Goal: Transaction & Acquisition: Book appointment/travel/reservation

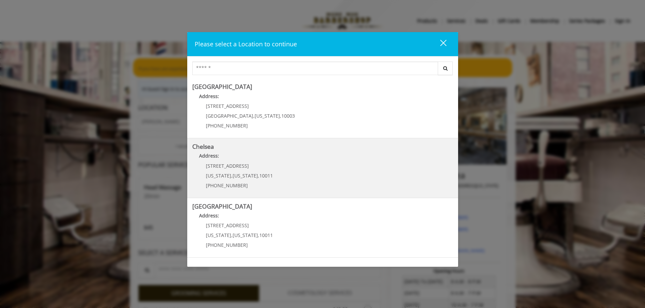
click at [208, 153] on b "Address:" at bounding box center [209, 156] width 20 height 6
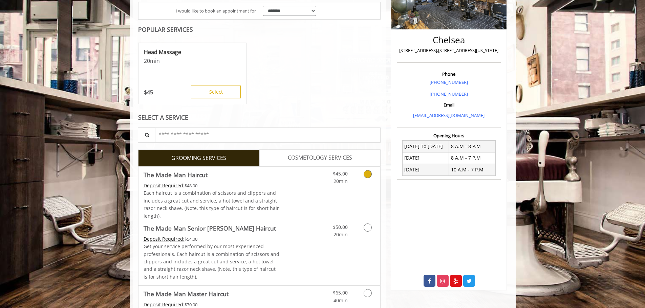
click at [365, 173] on icon "Grooming services" at bounding box center [368, 174] width 8 height 8
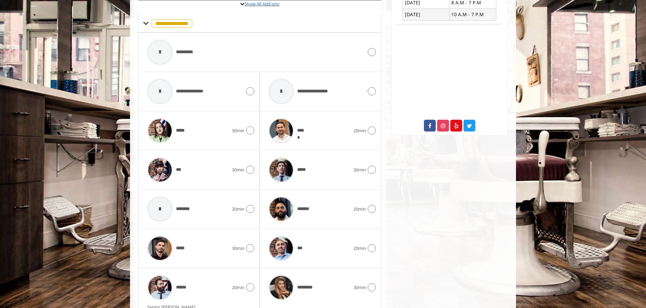
scroll to position [297, 0]
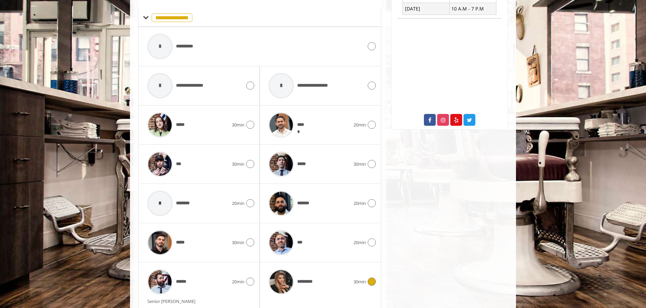
click at [373, 283] on icon at bounding box center [372, 282] width 8 height 8
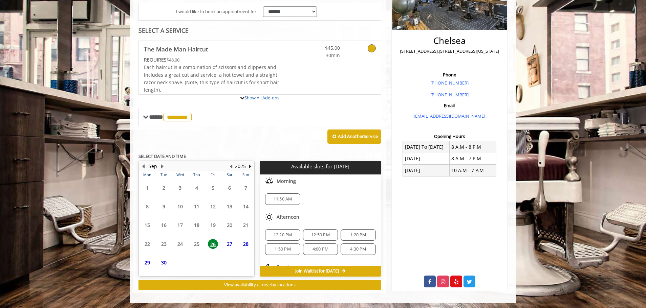
scroll to position [199, 0]
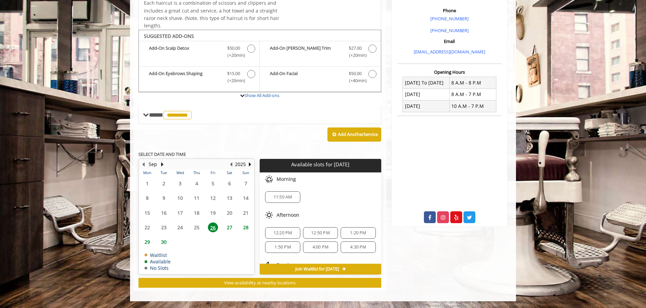
click at [357, 233] on span "1:20 PM" at bounding box center [358, 233] width 16 height 5
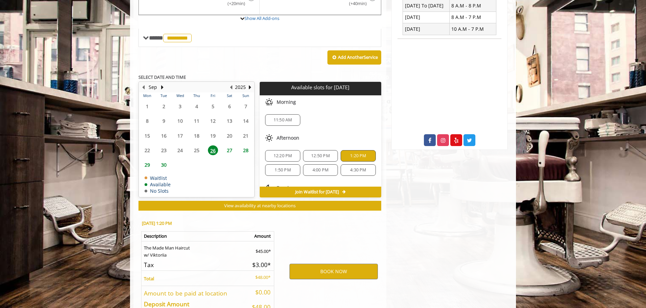
scroll to position [321, 0]
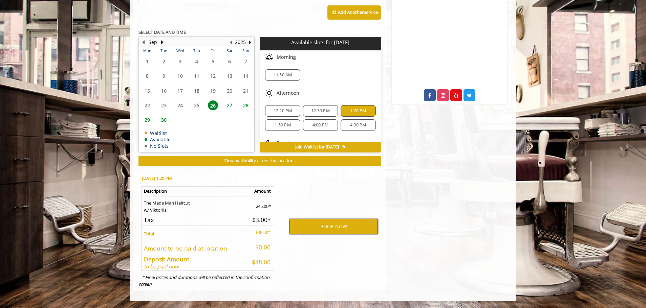
click at [329, 227] on button "BOOK NOW" at bounding box center [333, 227] width 88 height 16
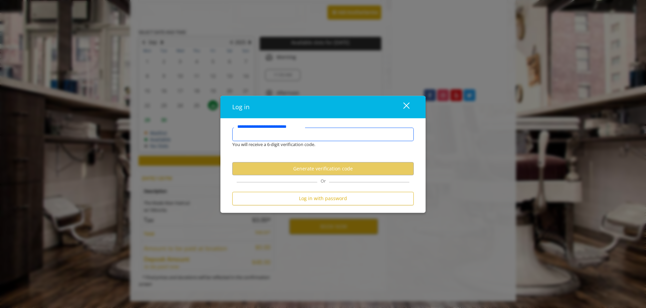
click at [268, 136] on input "**********" at bounding box center [322, 135] width 181 height 14
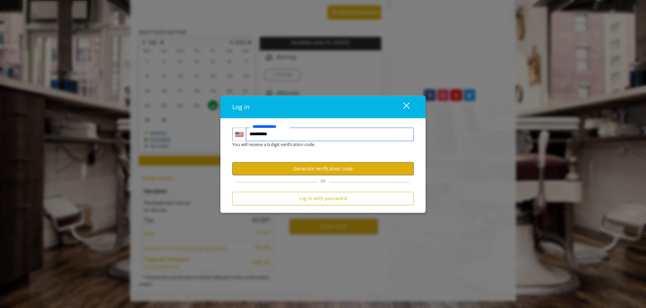
type input "**********"
click at [316, 170] on button "Generate verification code" at bounding box center [322, 168] width 181 height 13
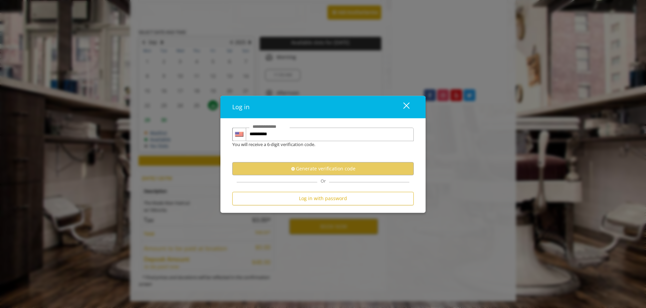
scroll to position [0, 0]
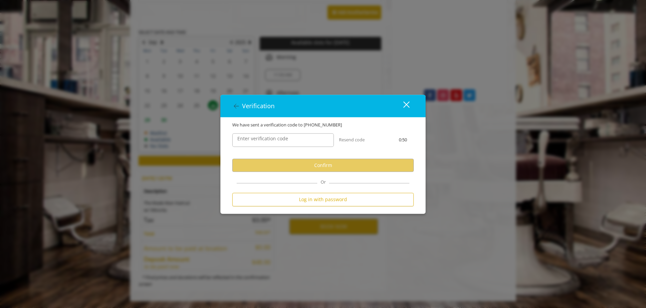
click at [282, 142] on label "Enter verification code" at bounding box center [263, 138] width 58 height 7
click at [282, 142] on input "Enter verification code" at bounding box center [283, 141] width 102 height 14
click at [282, 142] on label "Enter verification code" at bounding box center [263, 138] width 58 height 7
click at [282, 142] on input "Enter verification code" at bounding box center [283, 141] width 102 height 14
click at [266, 140] on label "Enter verification code" at bounding box center [263, 138] width 58 height 7
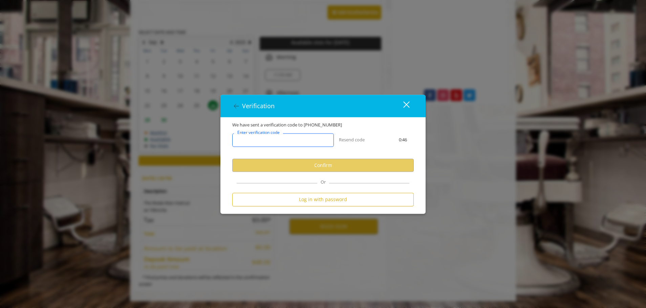
click at [266, 140] on input "Enter verification code" at bounding box center [283, 141] width 102 height 14
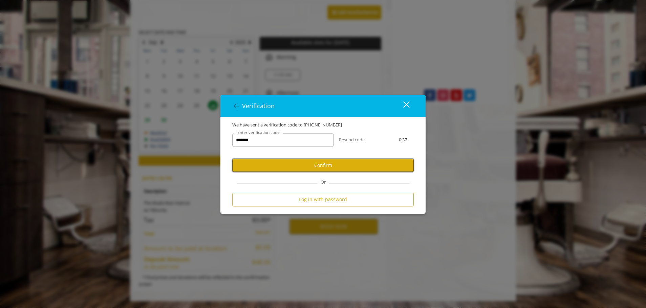
click at [313, 169] on button "Confirm" at bounding box center [322, 165] width 181 height 13
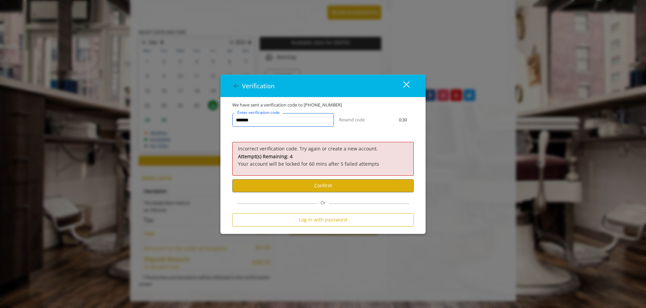
click at [250, 119] on input "*******" at bounding box center [283, 120] width 102 height 14
type input "******"
click at [300, 184] on button "Confirm" at bounding box center [322, 185] width 181 height 13
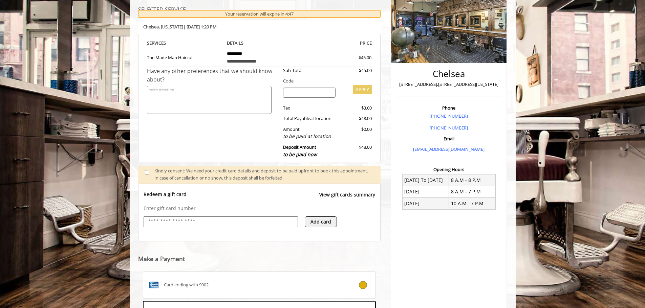
scroll to position [104, 0]
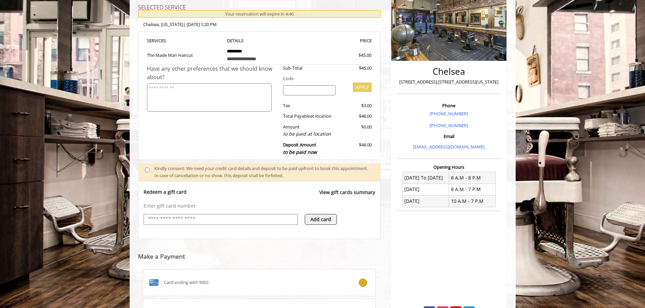
click at [230, 223] on input "text" at bounding box center [220, 219] width 147 height 8
type input "**********"
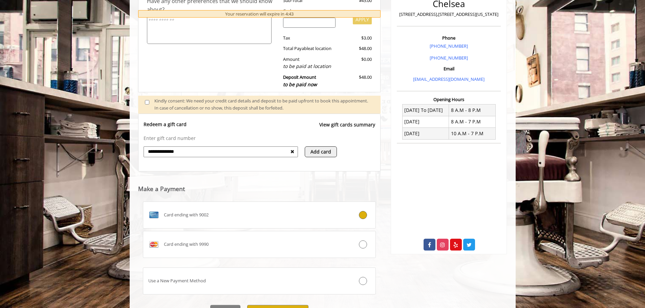
scroll to position [208, 0]
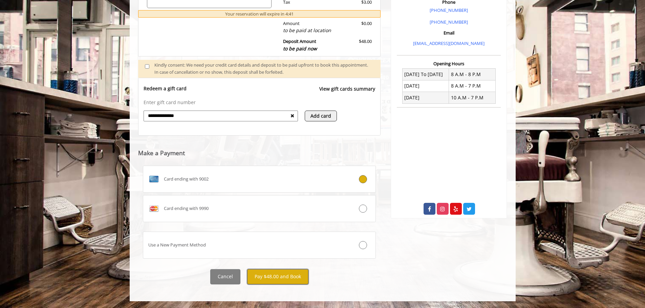
click at [270, 275] on button "Pay $48.00 and Book" at bounding box center [277, 276] width 61 height 15
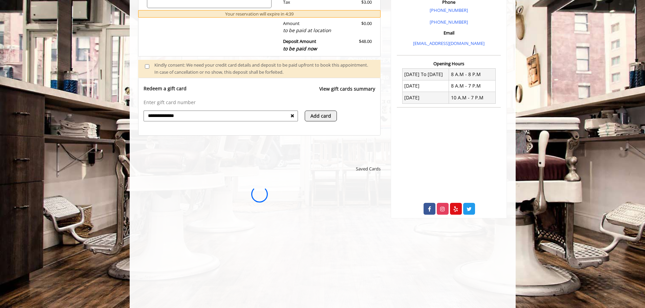
scroll to position [0, 0]
